Goal: Task Accomplishment & Management: Complete application form

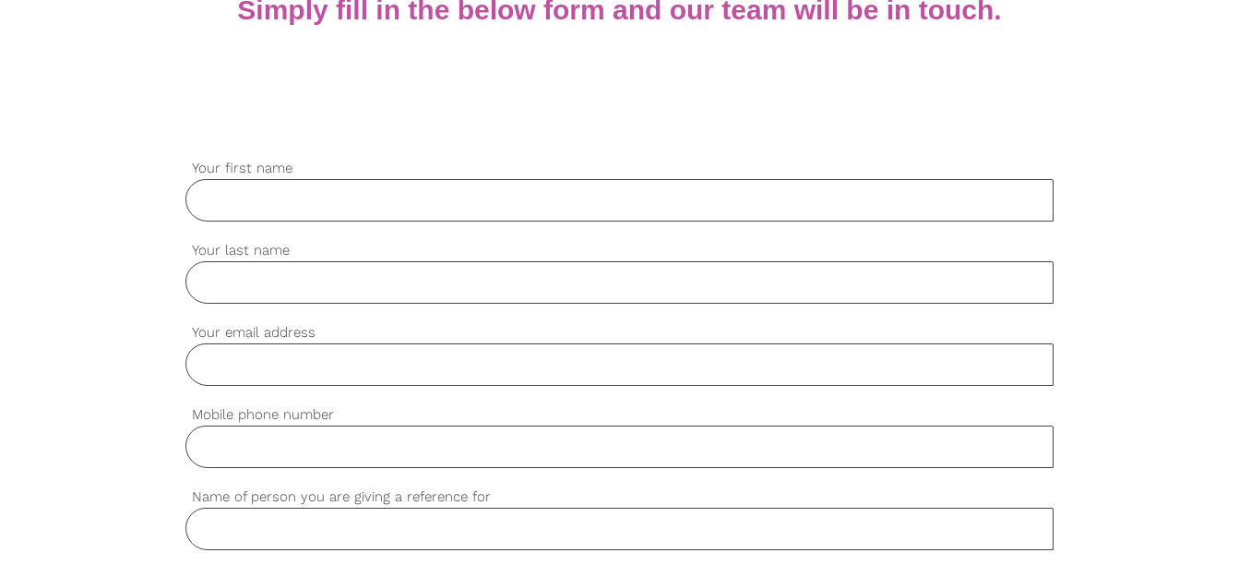
scroll to position [449, 0]
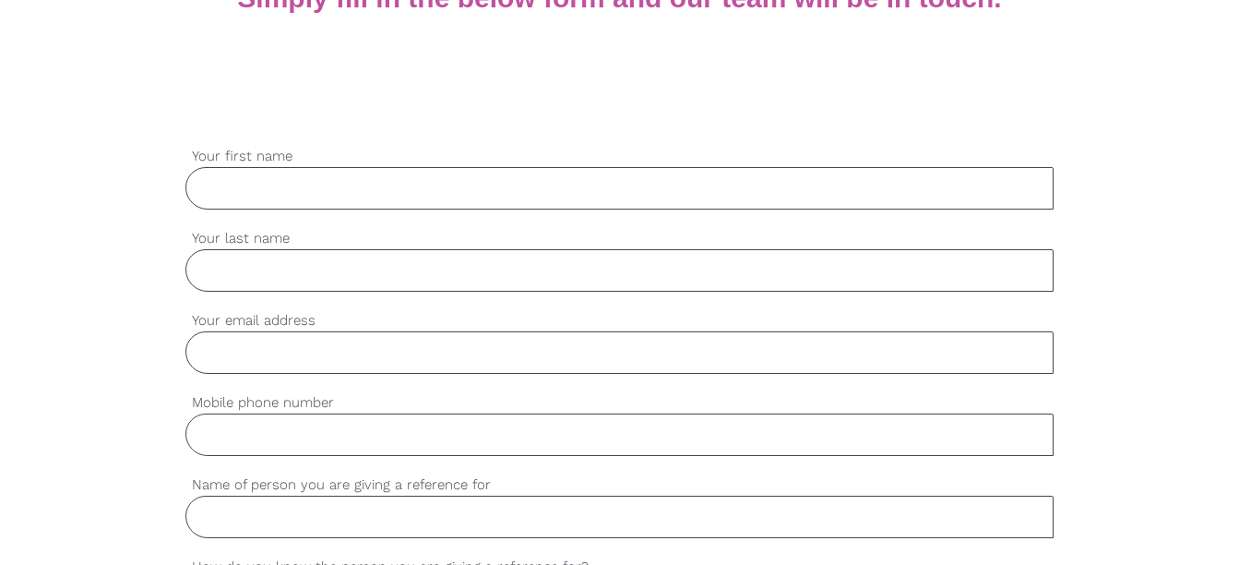
click at [727, 201] on input "Your first name" at bounding box center [618, 188] width 867 height 42
type input "Luc"
type input "Tunbridge"
type input "[EMAIL_ADDRESS][DOMAIN_NAME]"
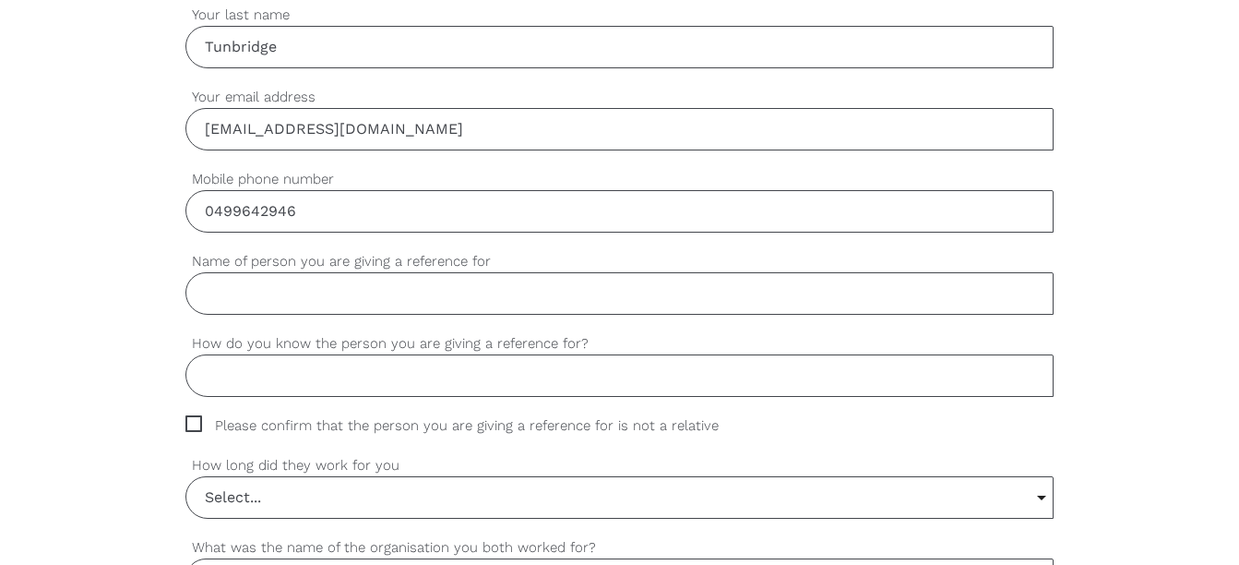
scroll to position [675, 0]
type input "0499642946"
click at [480, 303] on input "Name of person you are giving a reference for" at bounding box center [618, 290] width 867 height 42
type input "Letegrebel Haftu"
click at [403, 375] on input "How do you know the person you are giving a reference for?" at bounding box center [618, 373] width 867 height 42
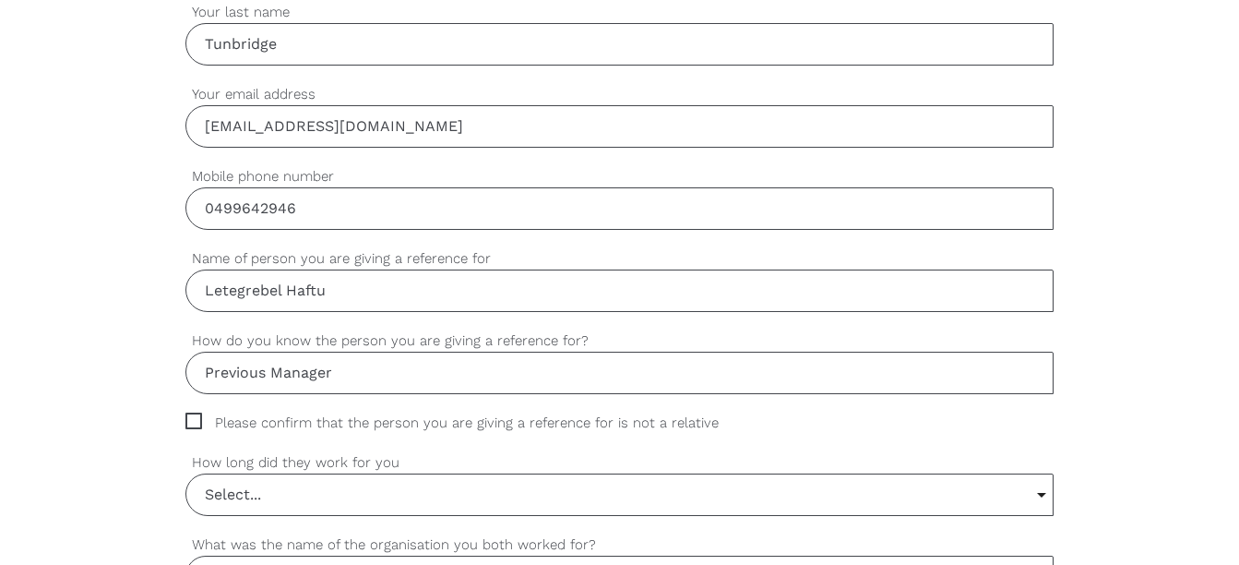
scroll to position [851, 0]
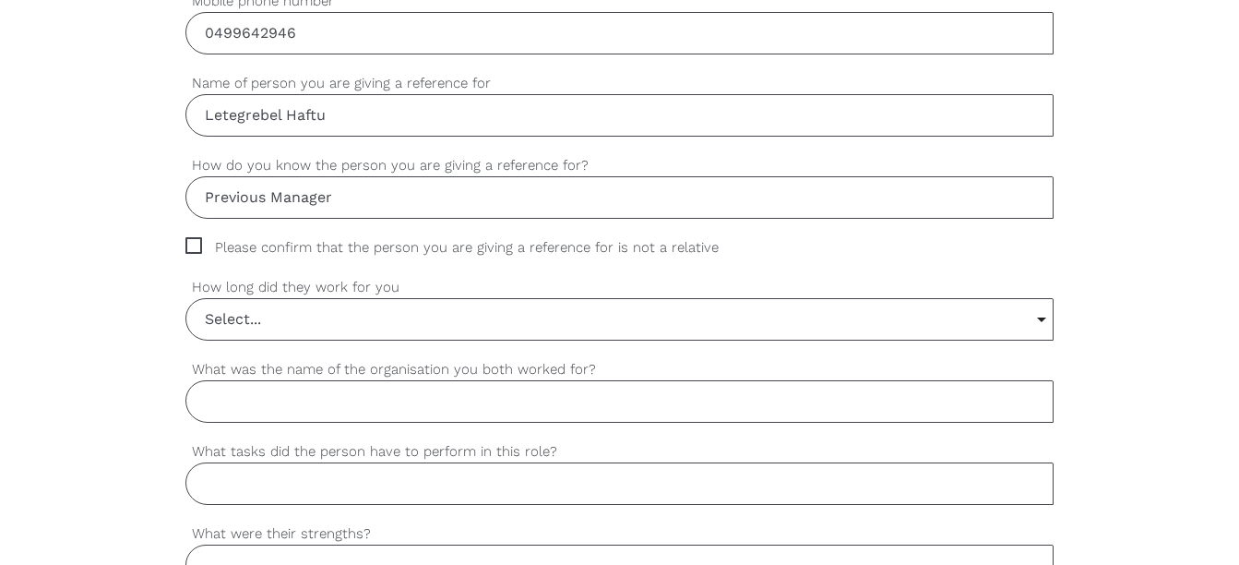
type input "Previous Manager"
click at [192, 244] on span "Please confirm that the person you are giving a reference for is not a relative" at bounding box center [469, 247] width 568 height 21
click at [192, 244] on input "Please confirm that the person you are giving a reference for is not a relative" at bounding box center [191, 243] width 12 height 12
checkbox input "true"
click at [346, 319] on input "Select..." at bounding box center [618, 319] width 865 height 41
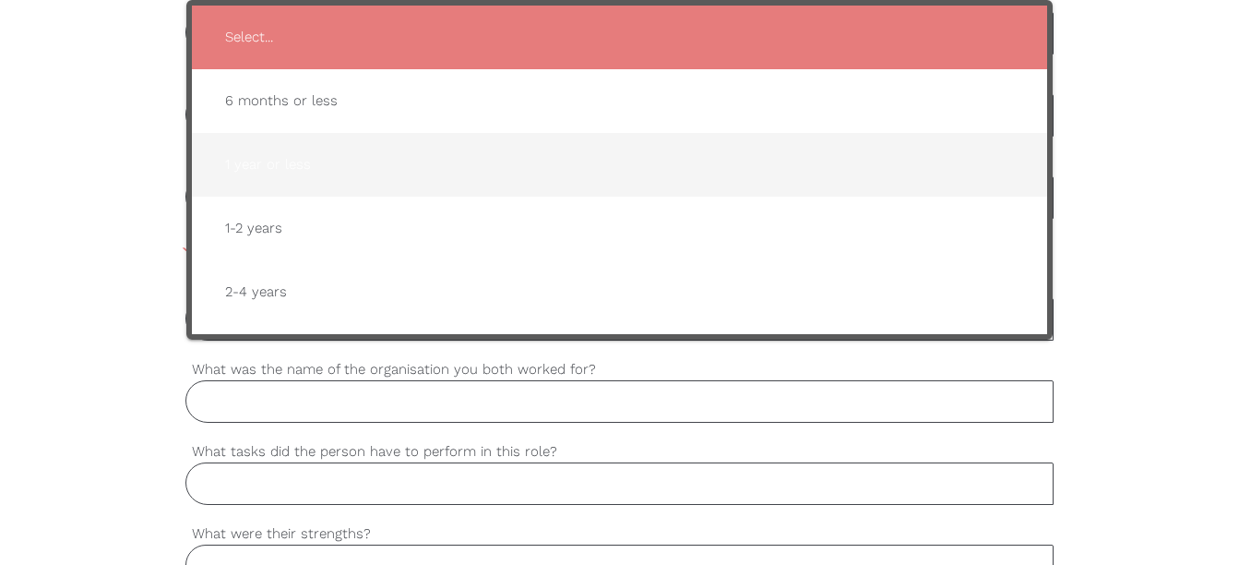
click at [422, 158] on span "1 year or less" at bounding box center [618, 164] width 817 height 45
type input "1 year or less"
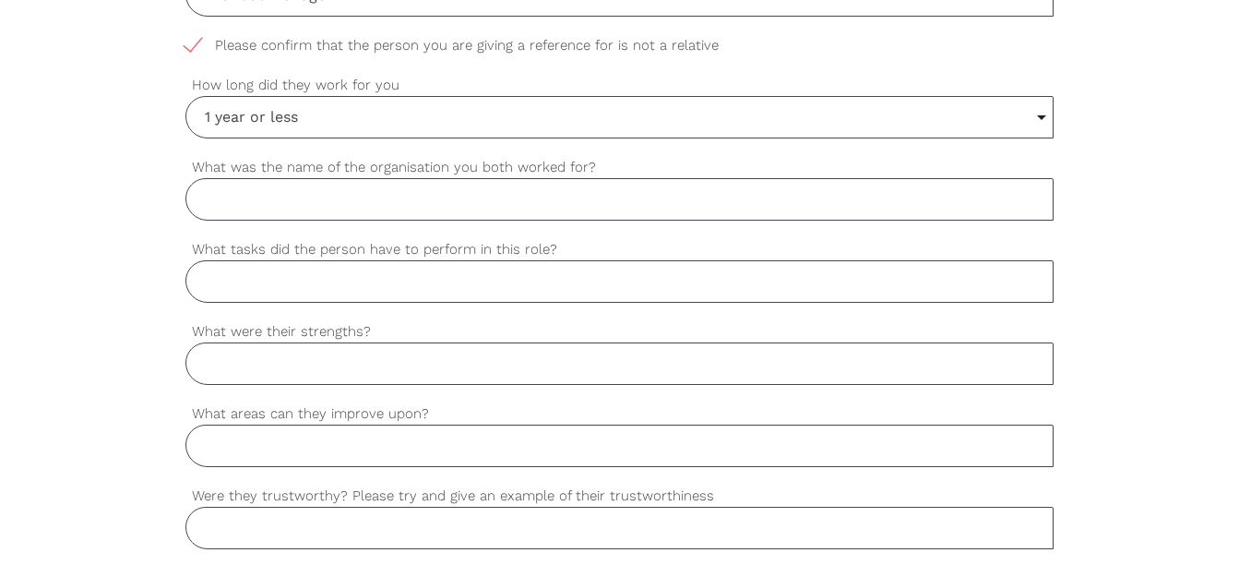
scroll to position [1054, 0]
click at [403, 206] on input "What was the name of the organisation you both worked for?" at bounding box center [618, 198] width 867 height 42
type input "ISS Facility Services"
click at [355, 289] on input "What tasks did the person have to perform in this role?" at bounding box center [618, 280] width 867 height 42
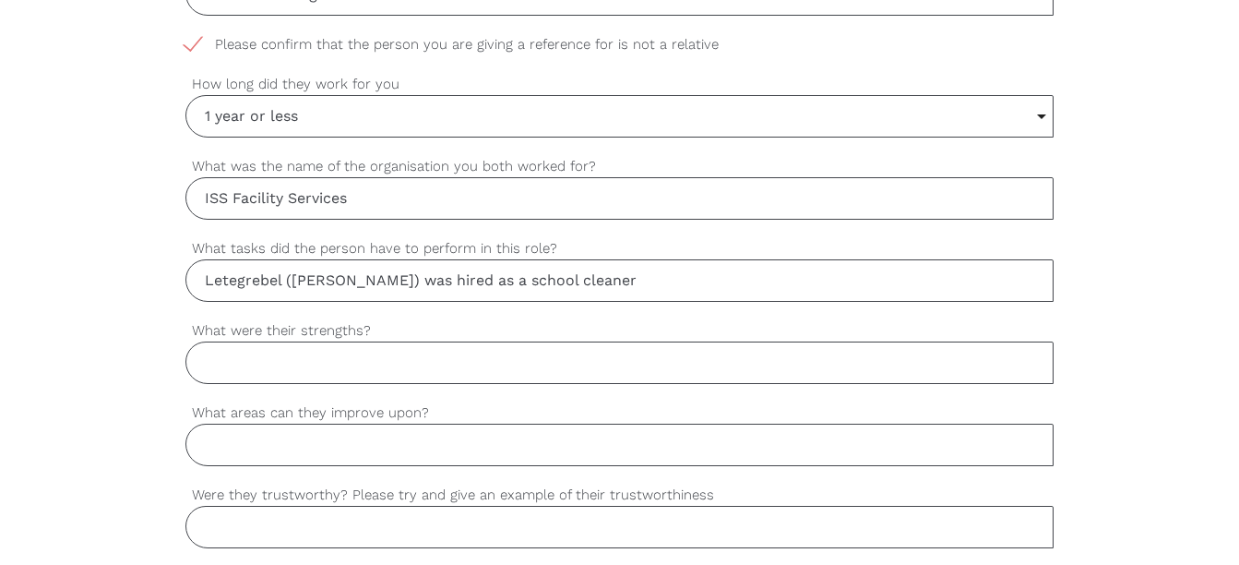
type input "Letegrebel ([PERSON_NAME]) was hired as a school cleaner"
click at [363, 355] on input "What were their strengths?" at bounding box center [618, 362] width 867 height 42
type input "[PERSON_NAME] held a good attendance rate"
click at [339, 442] on input "What areas can they improve upon?" at bounding box center [618, 444] width 867 height 42
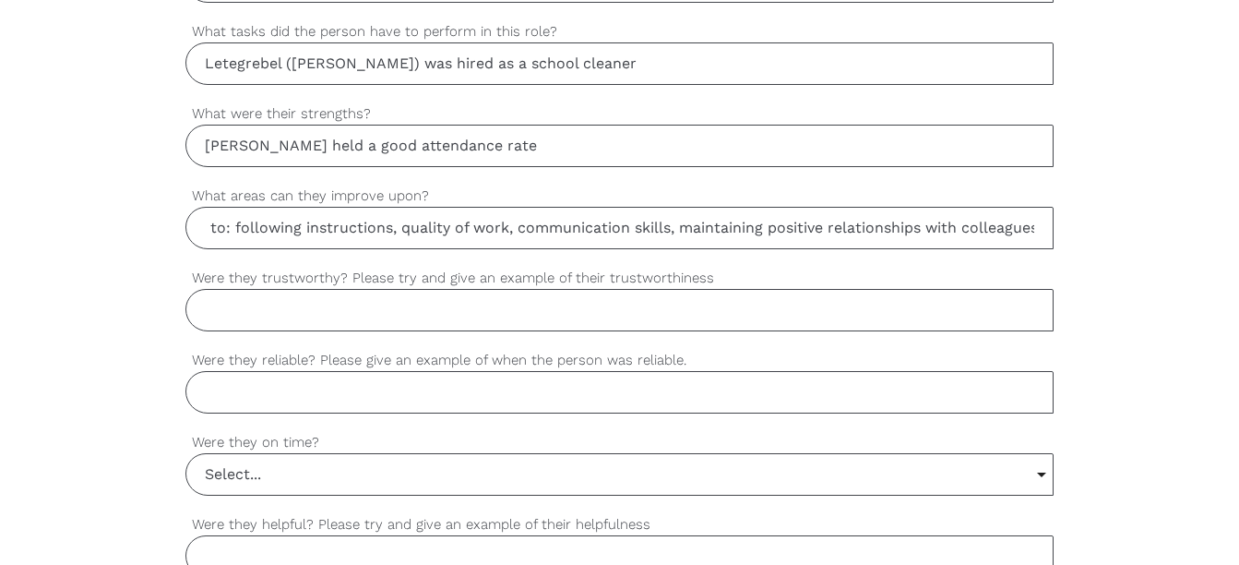
scroll to position [0, 327]
click at [380, 307] on input "Were they trustworthy? Please try and give an example of their trustworthiness" at bounding box center [618, 310] width 867 height 42
click at [1037, 221] on input "A number of areas, including but not limited to: following instructions, qualit…" at bounding box center [618, 228] width 867 height 42
type input "A number of areas, including but not limited to: following instructions, qualit…"
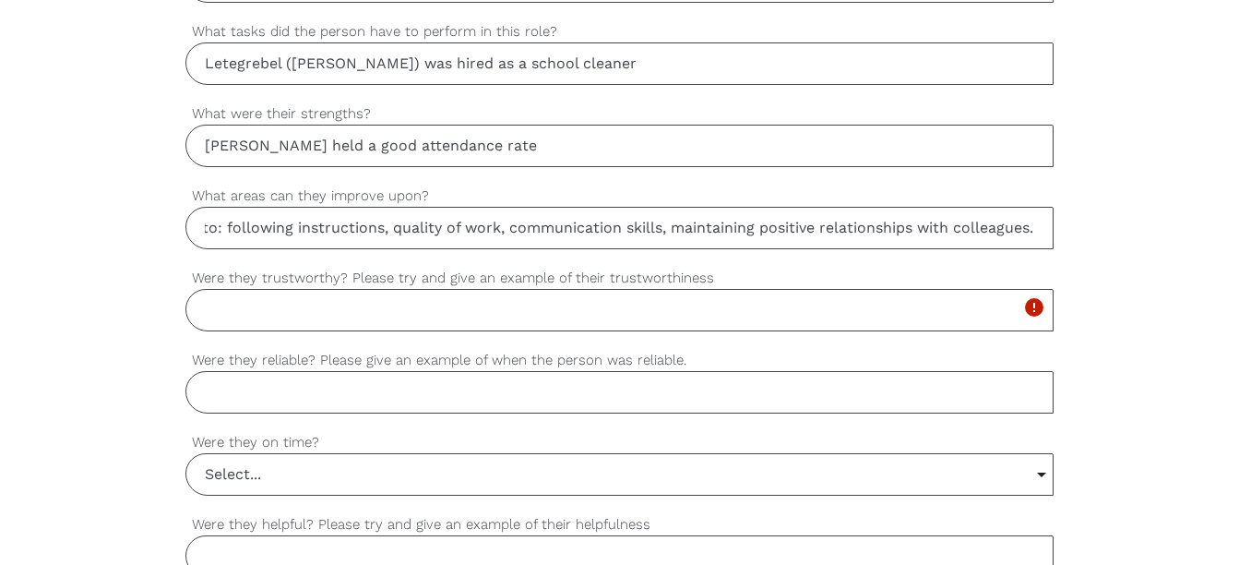
click at [515, 319] on input "Were they trustworthy? Please try and give an example of their trustworthiness" at bounding box center [618, 310] width 867 height 42
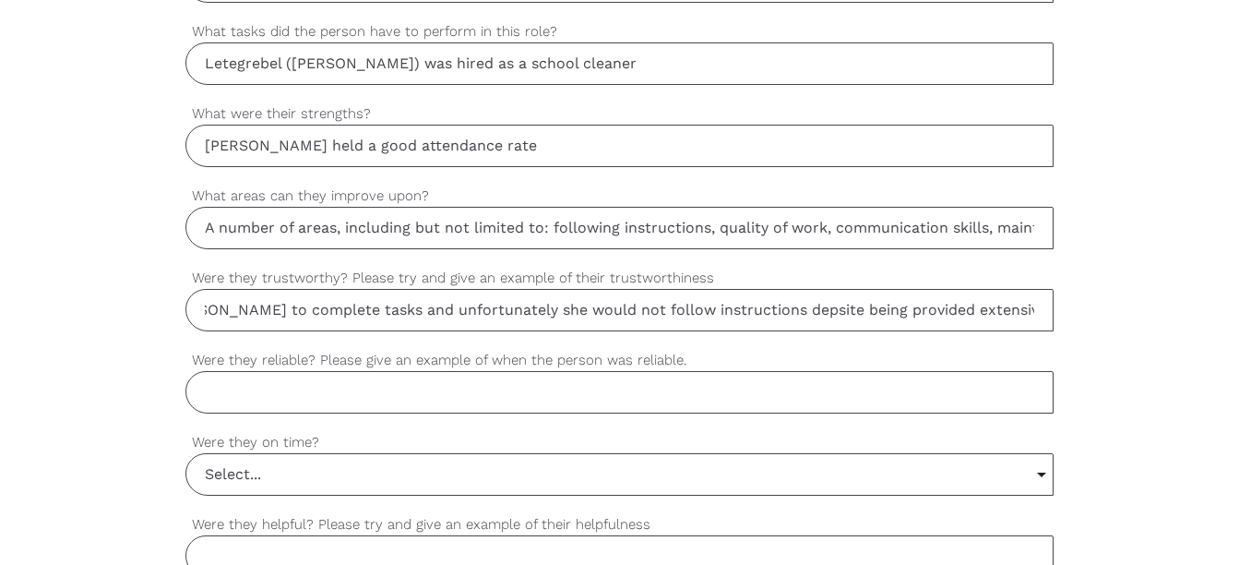
scroll to position [0, 295]
type input "Not particularly, I would often ask [PERSON_NAME] to complete tasks and unfortu…"
click at [452, 393] on input "Were they reliable? Please give an example of when the person was reliable." at bounding box center [618, 392] width 867 height 42
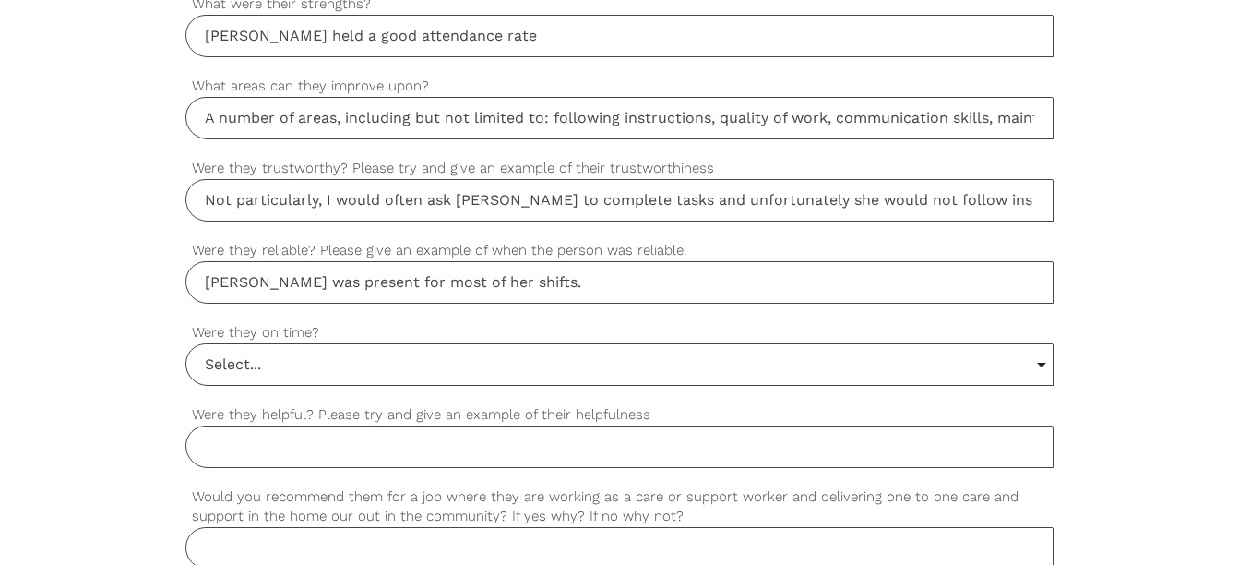
scroll to position [1384, 0]
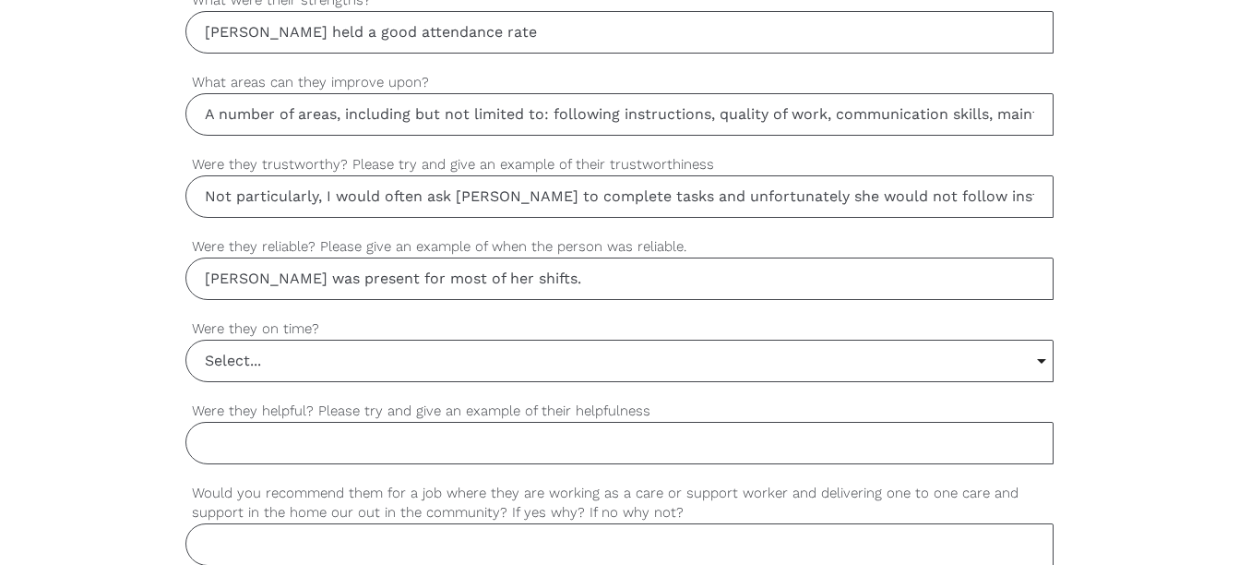
type input "[PERSON_NAME] was present for most of her shifts."
click at [447, 360] on input "Select..." at bounding box center [618, 360] width 865 height 41
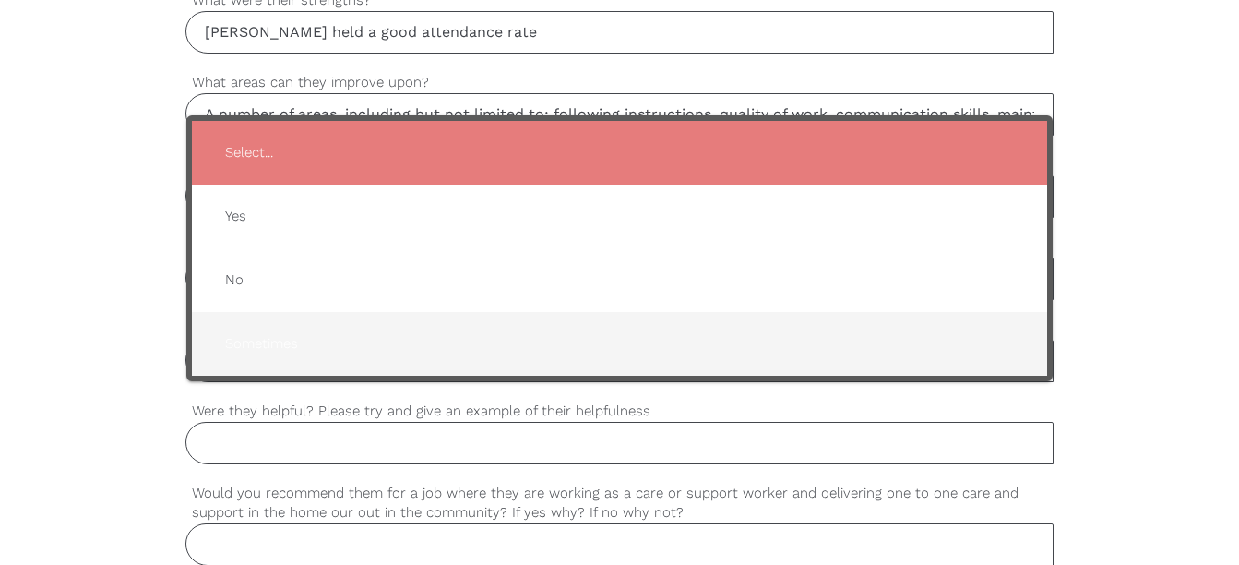
click at [330, 328] on span "Sometimes" at bounding box center [618, 343] width 817 height 45
type input "Sometimes"
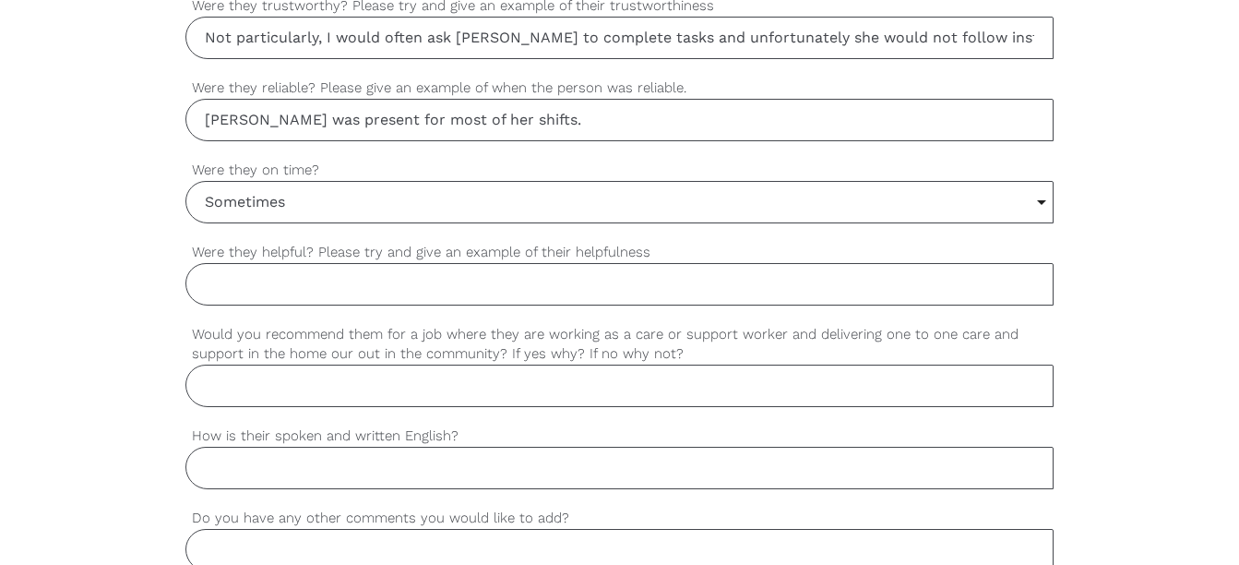
scroll to position [1544, 0]
click at [388, 280] on input "Were they helpful? Please try and give an example of their helpfulness" at bounding box center [618, 283] width 867 height 42
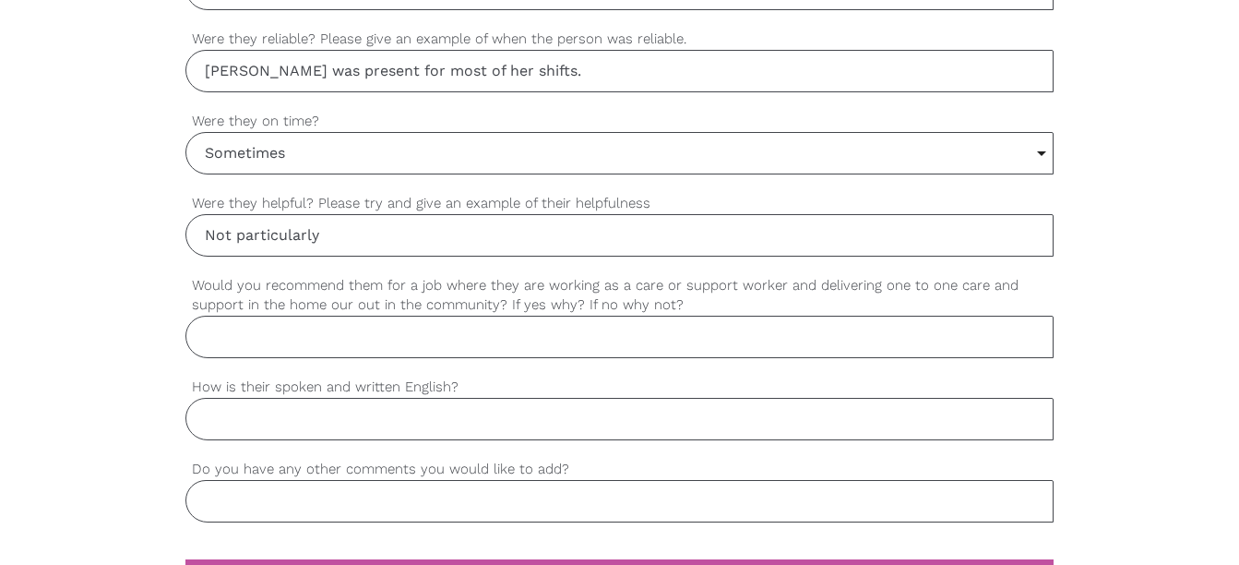
scroll to position [1592, 0]
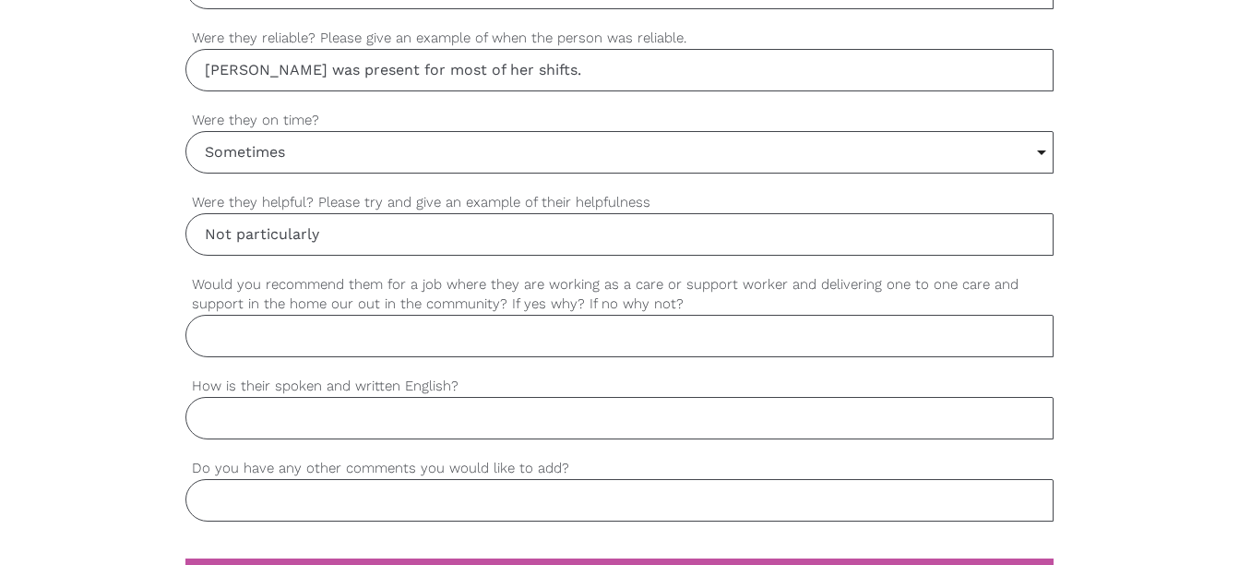
type input "Not particularly"
click at [398, 338] on input "Would you recommend them for a job where they are working as a care or support …" at bounding box center [618, 336] width 867 height 42
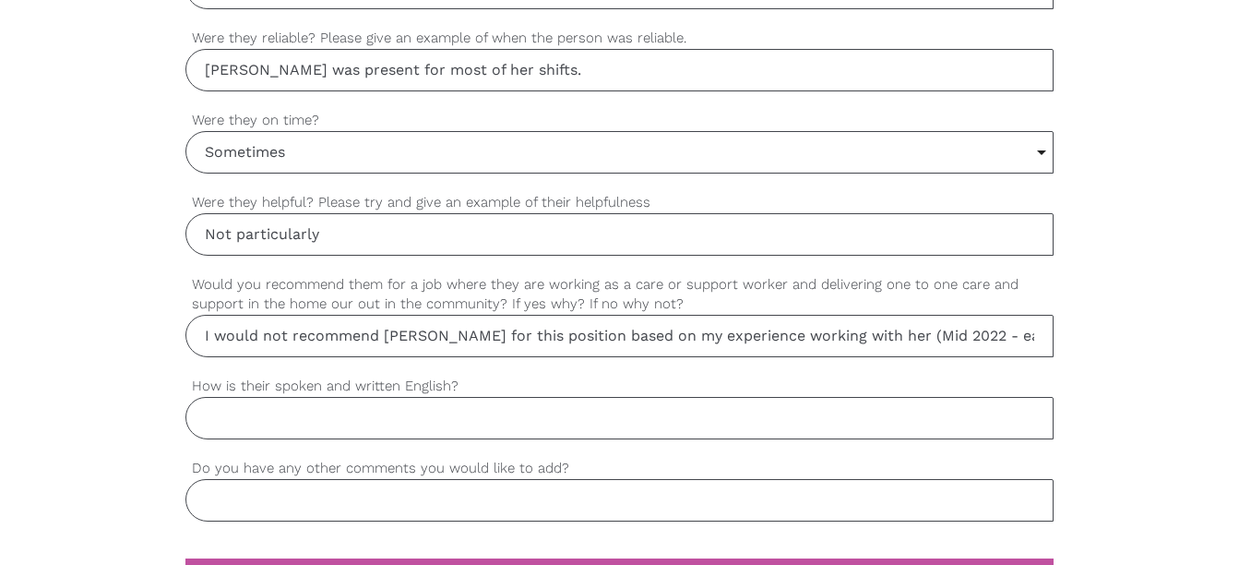
type input "I would not recommend [PERSON_NAME] for this position based on my experience wo…"
click at [530, 420] on input "How is their spoken and written English?" at bounding box center [618, 418] width 867 height 42
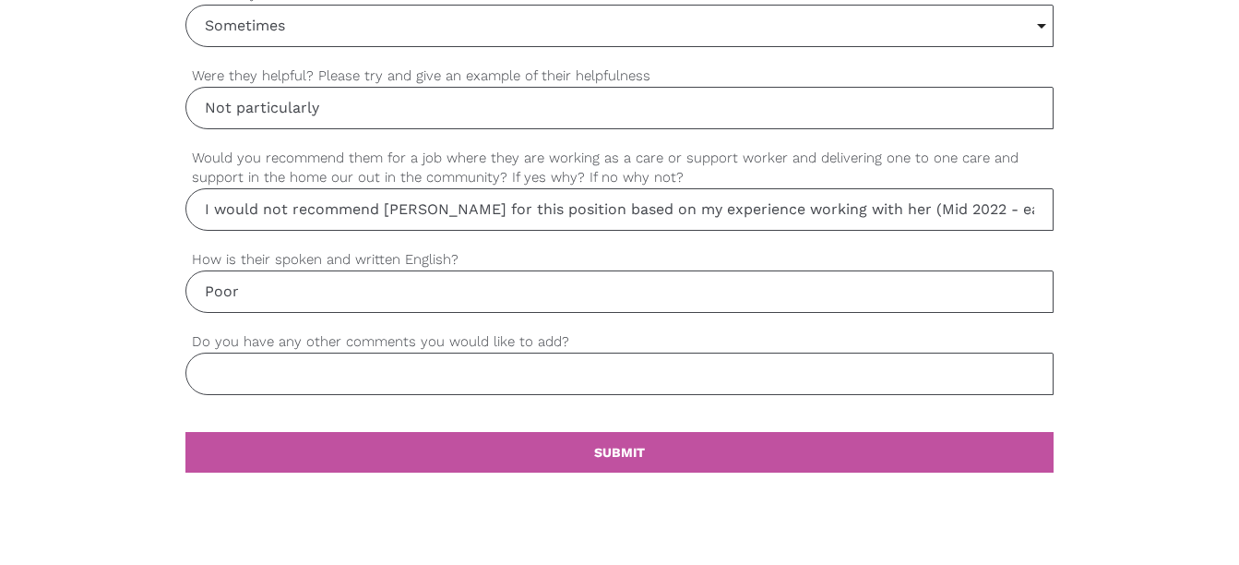
scroll to position [1720, 0]
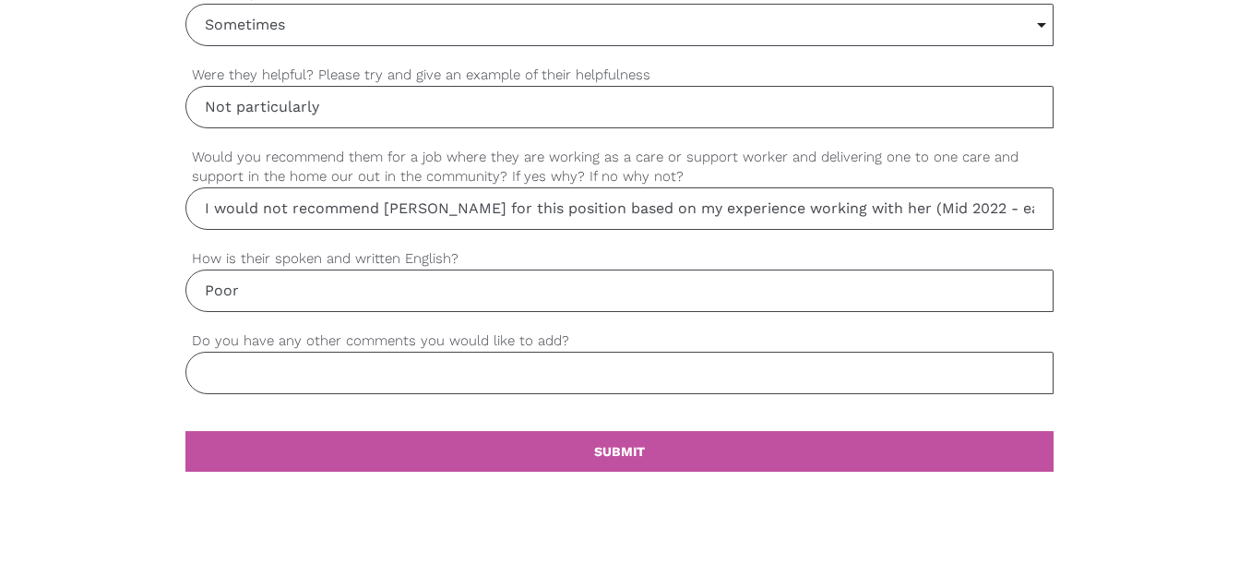
type input "Poor"
click at [459, 382] on input "Do you have any other comments you would like to add?" at bounding box center [618, 373] width 867 height 42
type input "I would not recommend [PERSON_NAME] unfortunately."
click at [493, 445] on link "settings SUBMIT" at bounding box center [618, 451] width 867 height 41
